Goal: Information Seeking & Learning: Learn about a topic

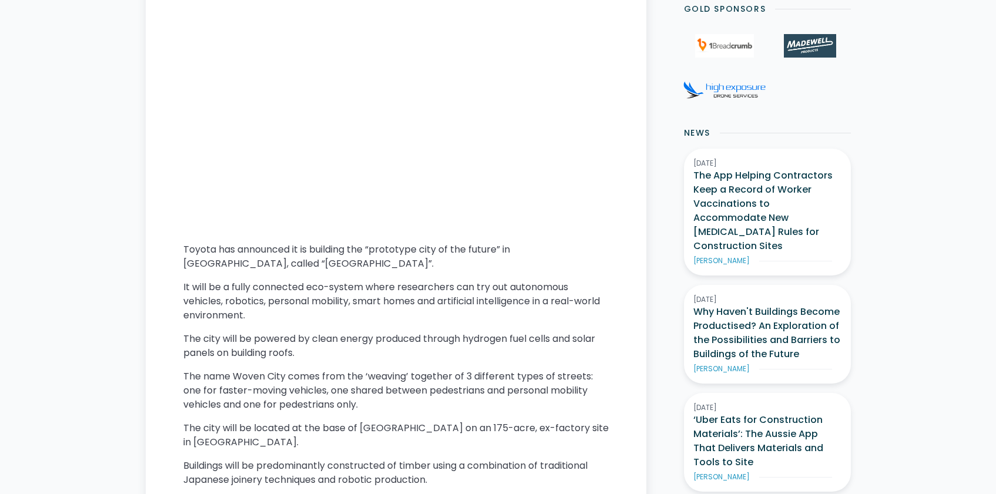
scroll to position [565, 0]
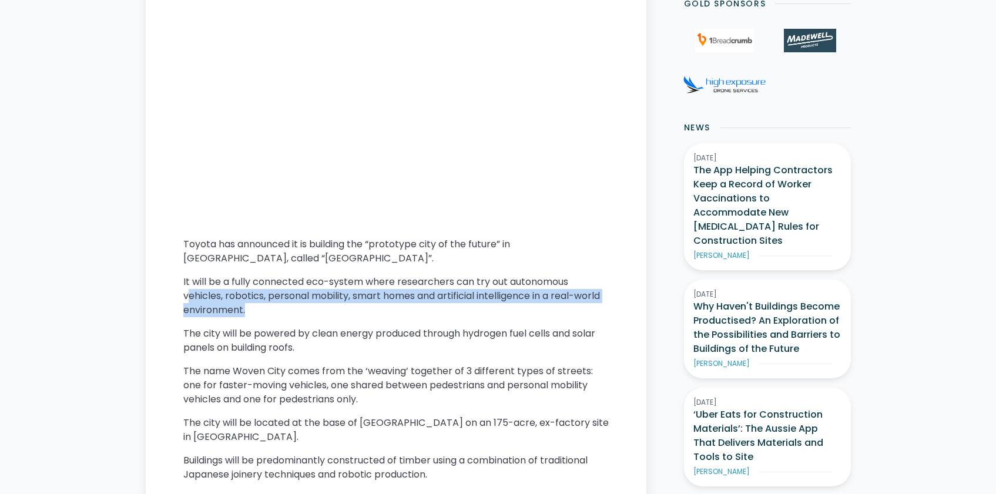
drag, startPoint x: 188, startPoint y: 293, endPoint x: 317, endPoint y: 312, distance: 130.8
click at [316, 312] on p "It will be a fully connected eco-system where researchers can try out autonomou…" at bounding box center [396, 296] width 426 height 42
click at [317, 312] on p "It will be a fully connected eco-system where researchers can try out autonomou…" at bounding box center [396, 296] width 426 height 42
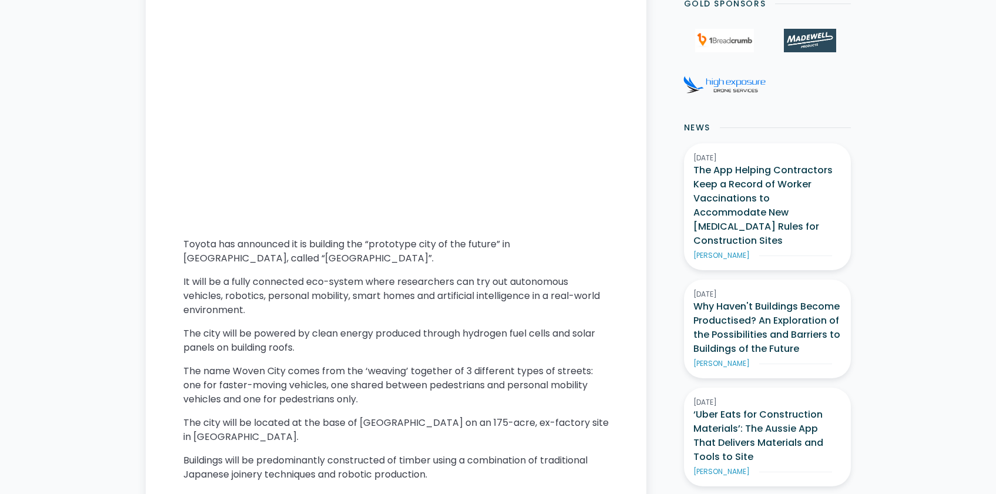
click at [283, 305] on p "It will be a fully connected eco-system where researchers can try out autonomou…" at bounding box center [396, 296] width 426 height 42
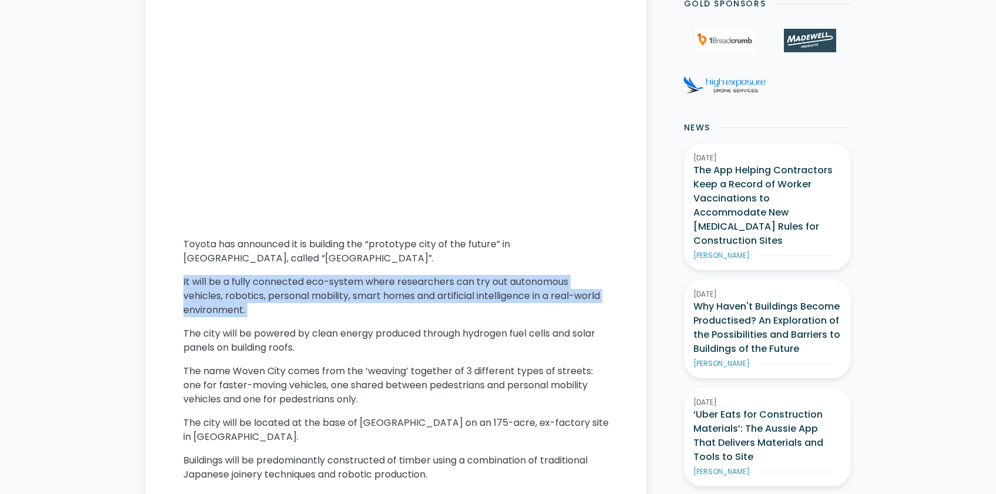
click at [283, 305] on p "It will be a fully connected eco-system where researchers can try out autonomou…" at bounding box center [396, 296] width 426 height 42
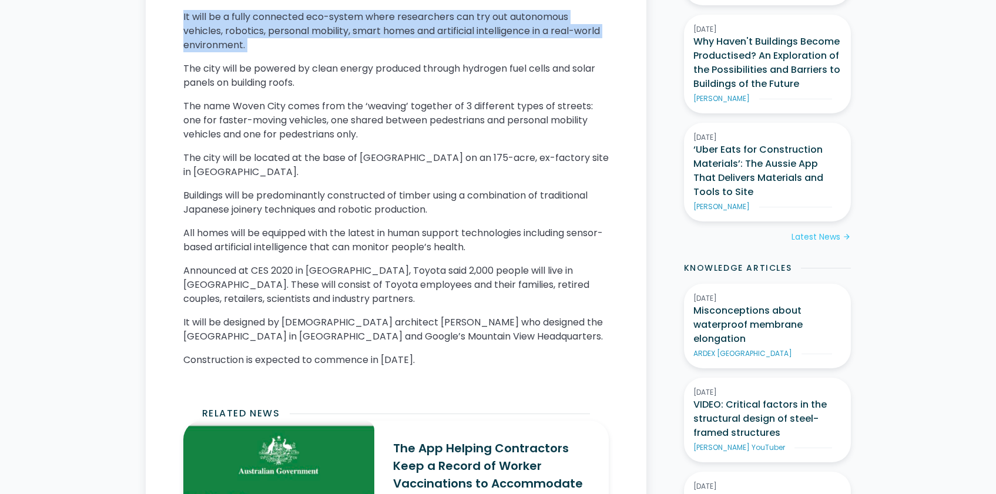
scroll to position [828, 0]
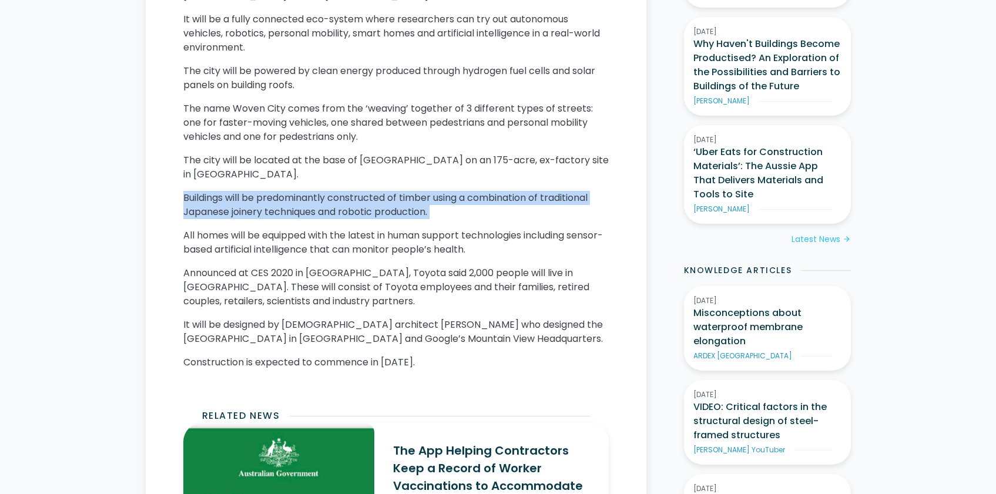
drag, startPoint x: 227, startPoint y: 198, endPoint x: 435, endPoint y: 223, distance: 209.6
click at [454, 213] on p "Buildings will be predominantly constructed of timber using a combination of tr…" at bounding box center [396, 205] width 426 height 28
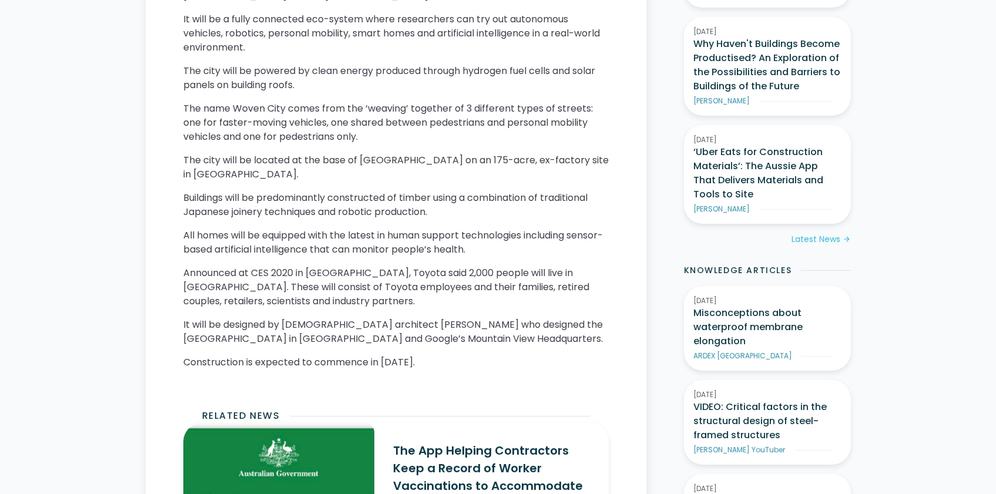
drag, startPoint x: 457, startPoint y: 219, endPoint x: 470, endPoint y: 277, distance: 59.5
click at [470, 277] on div "Toyota has announced it is building the “prototype city of the future” in [GEOG…" at bounding box center [396, 38] width 426 height 681
click at [432, 293] on p "Announced at CES 2020 in [GEOGRAPHIC_DATA], Toyota said 2,000 people will live …" at bounding box center [396, 287] width 426 height 42
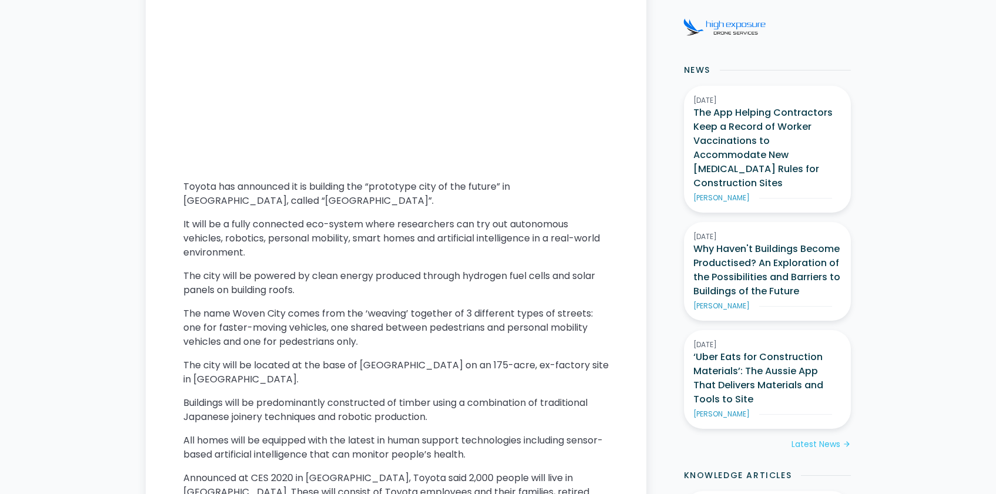
scroll to position [0, 0]
